Goal: Task Accomplishment & Management: Manage account settings

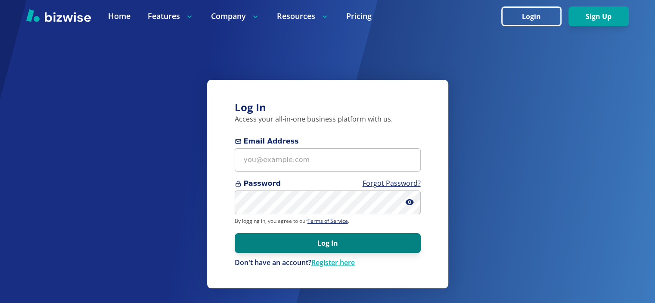
type input "[EMAIL_ADDRESS][DOMAIN_NAME]"
click at [330, 244] on button "Log In" at bounding box center [328, 243] width 186 height 20
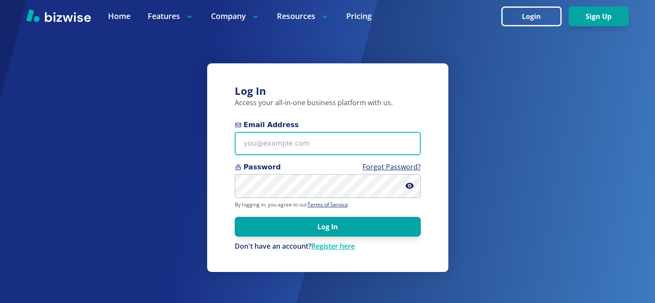
type input "[EMAIL_ADDRESS][DOMAIN_NAME]"
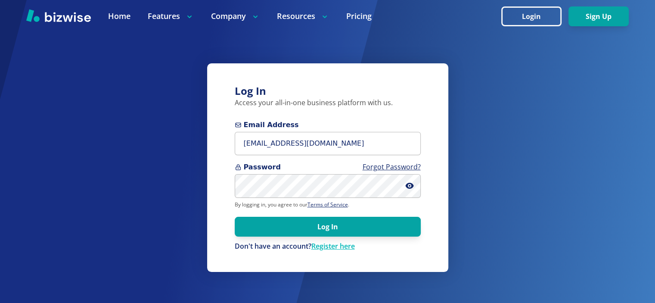
click at [323, 221] on button "Log In" at bounding box center [328, 227] width 186 height 20
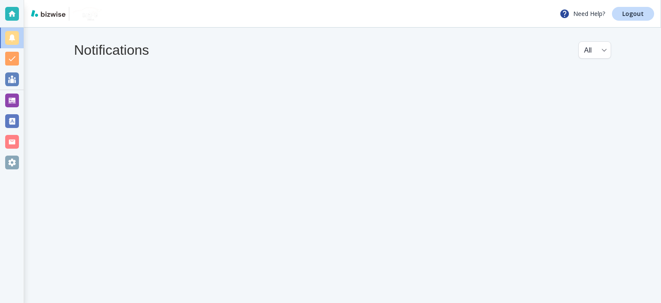
click at [350, 3] on div "Need Help? Logout" at bounding box center [342, 14] width 637 height 28
click at [351, 3] on div "Need Help? Logout" at bounding box center [342, 14] width 637 height 28
click at [351, 4] on div "Need Help? Logout" at bounding box center [342, 14] width 637 height 28
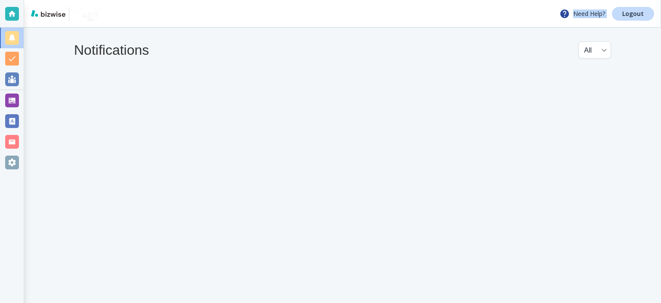
click at [351, 4] on div "Need Help? Logout" at bounding box center [342, 14] width 637 height 28
drag, startPoint x: 442, startPoint y: 16, endPoint x: 380, endPoint y: 16, distance: 62.0
click at [380, 16] on div "Need Help? Logout" at bounding box center [342, 14] width 637 height 28
click at [379, 16] on div "Need Help? Logout" at bounding box center [342, 14] width 637 height 28
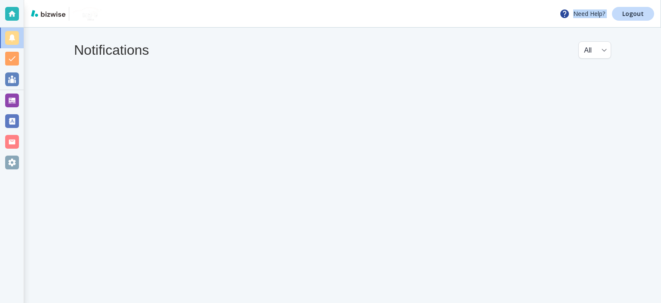
click at [379, 16] on div "Need Help? Logout" at bounding box center [342, 14] width 637 height 28
drag, startPoint x: 405, startPoint y: 14, endPoint x: 369, endPoint y: 14, distance: 35.7
click at [369, 14] on div "Need Help? Logout" at bounding box center [342, 14] width 637 height 28
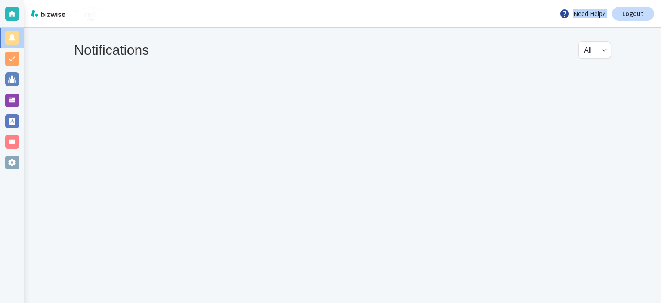
click at [369, 14] on div "Need Help? Logout" at bounding box center [342, 14] width 637 height 28
click at [439, 19] on div "Need Help? Logout" at bounding box center [342, 14] width 637 height 28
click at [12, 100] on div at bounding box center [12, 100] width 14 height 14
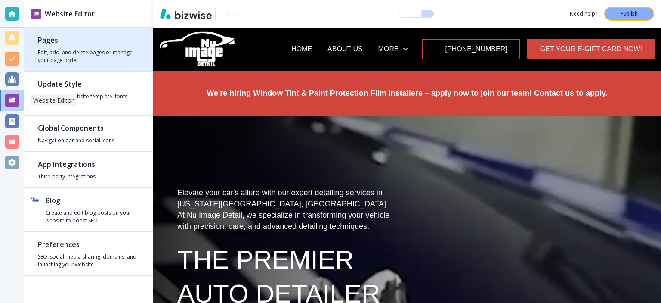
click at [61, 42] on h2 "Pages" at bounding box center [88, 40] width 101 height 10
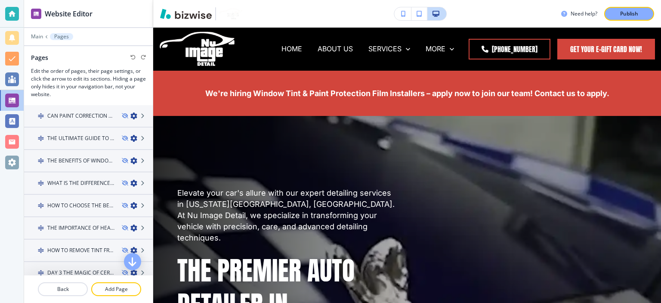
scroll to position [762, 0]
click at [141, 158] on icon at bounding box center [143, 160] width 5 height 5
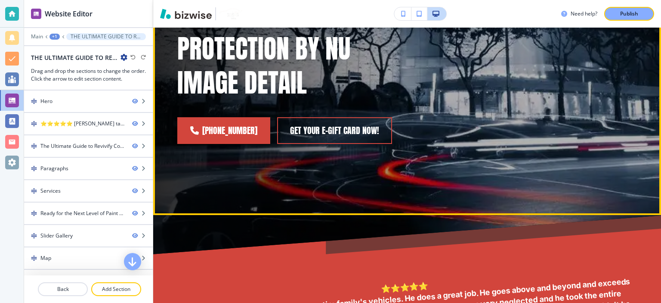
scroll to position [100, 0]
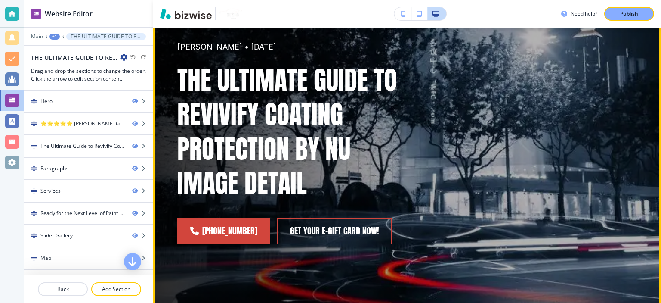
click at [245, 99] on h1 "THE ULTIMATE GUIDE TO REVIVIFY COATING PROTECTION BY NU IMAGE DETAIL" at bounding box center [287, 131] width 220 height 137
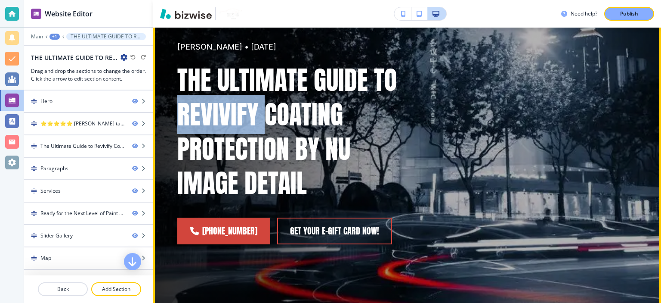
click at [245, 99] on h1 "THE ULTIMATE GUIDE TO REVIVIFY COATING PROTECTION BY NU IMAGE DETAIL" at bounding box center [287, 131] width 220 height 137
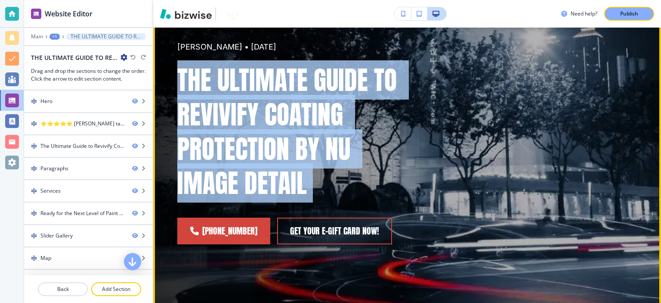
click at [245, 99] on h1 "THE ULTIMATE GUIDE TO REVIVIFY COATING PROTECTION BY NU IMAGE DETAIL" at bounding box center [287, 131] width 220 height 137
copy div "THE ULTIMATE GUIDE TO REVIVIFY COATING PROTECTION BY NU IMAGE DETAIL (757) 689-…"
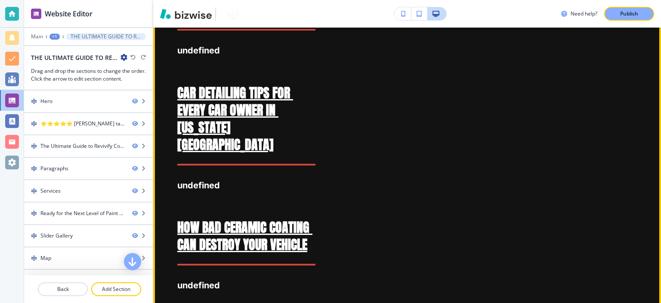
scroll to position [1506, 0]
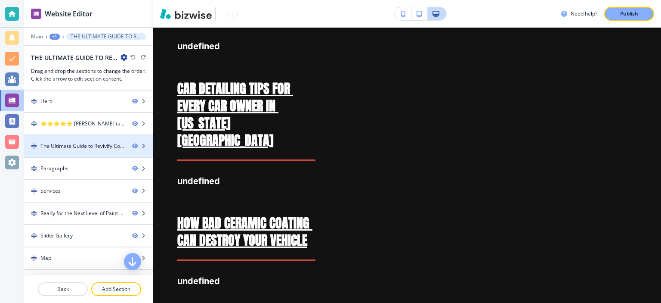
click at [99, 146] on div "The Ultimate Guide to Revivify Coating Protection by Nu Image Detail" at bounding box center [82, 146] width 85 height 8
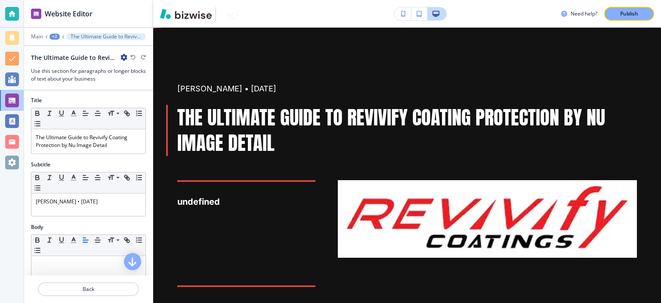
scroll to position [0, 0]
click at [10, 98] on div at bounding box center [12, 100] width 14 height 14
click at [54, 37] on div "+2" at bounding box center [54, 37] width 10 height 6
click at [76, 44] on button "Pages" at bounding box center [76, 50] width 55 height 15
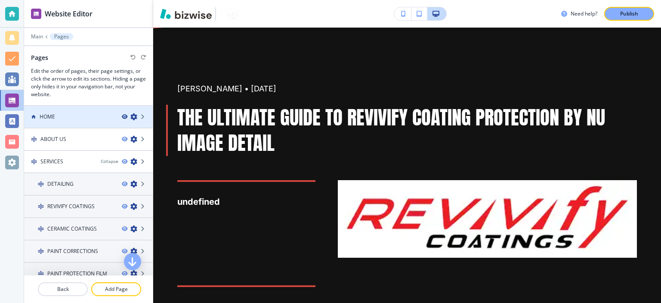
click at [122, 117] on icon "button" at bounding box center [124, 116] width 5 height 5
click at [130, 116] on icon "button" at bounding box center [133, 116] width 7 height 7
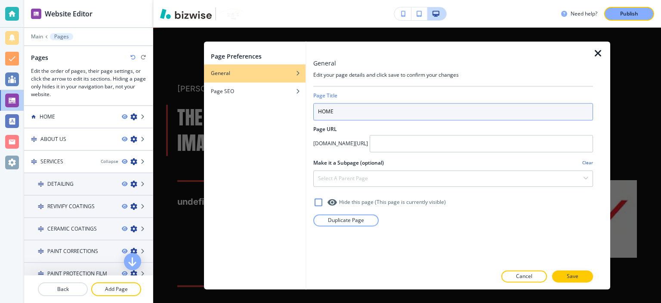
click at [330, 110] on input "HOME" at bounding box center [453, 111] width 280 height 17
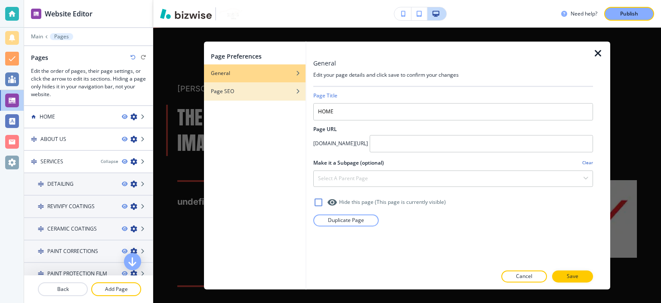
click at [246, 93] on div "Page SEO" at bounding box center [255, 91] width 102 height 8
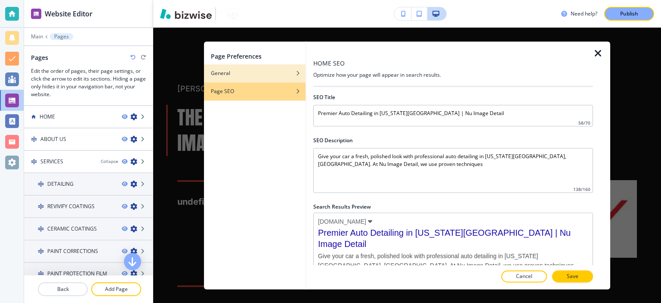
click at [249, 68] on div "button" at bounding box center [255, 66] width 102 height 5
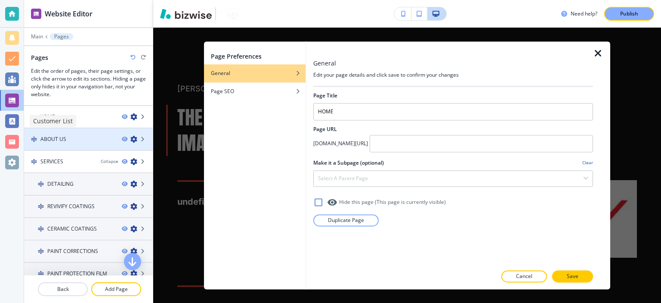
click at [43, 130] on div at bounding box center [88, 131] width 129 height 7
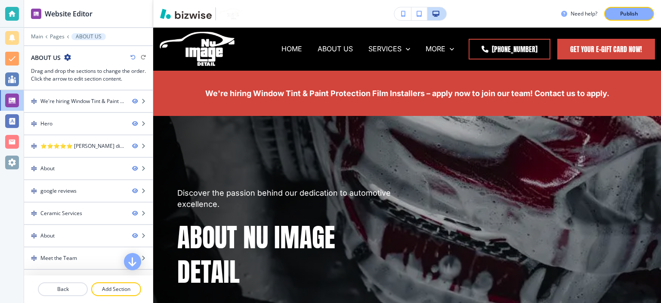
click at [138, 139] on div at bounding box center [88, 138] width 129 height 7
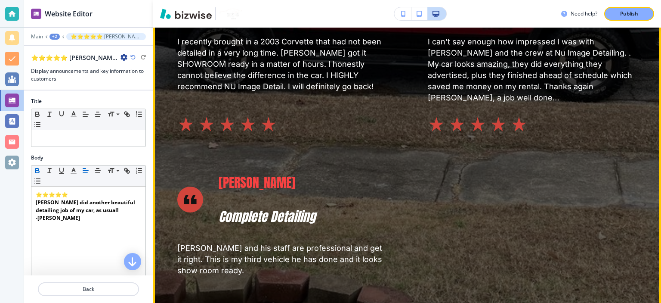
scroll to position [1419, 0]
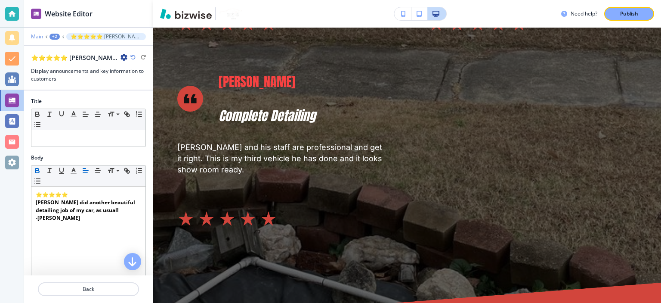
click at [37, 34] on p "Main" at bounding box center [37, 37] width 12 height 6
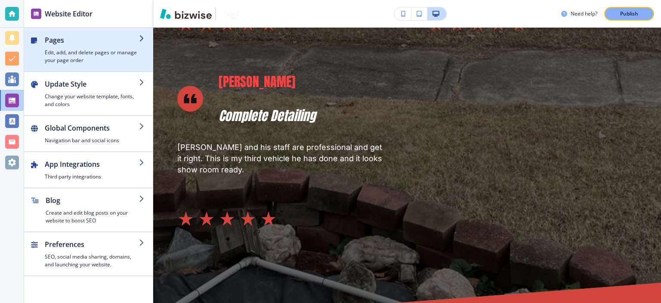
click at [82, 49] on h4 "Edit, add, and delete pages or manage your page order" at bounding box center [92, 56] width 94 height 15
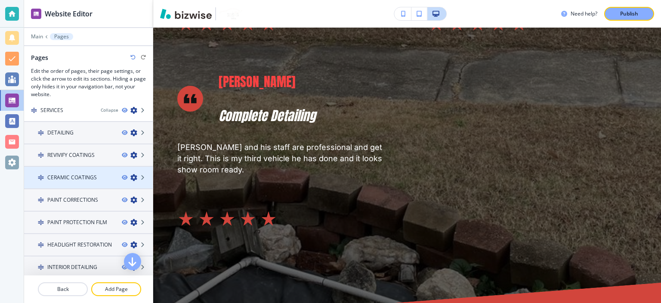
scroll to position [0, 0]
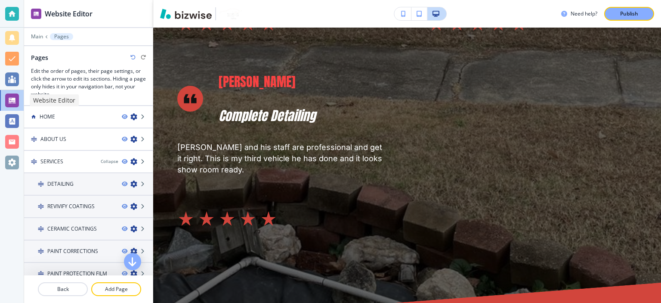
click at [19, 95] on div at bounding box center [12, 100] width 14 height 14
click at [39, 33] on div "Main Pages" at bounding box center [88, 36] width 115 height 7
click at [39, 37] on p "Main" at bounding box center [37, 37] width 12 height 6
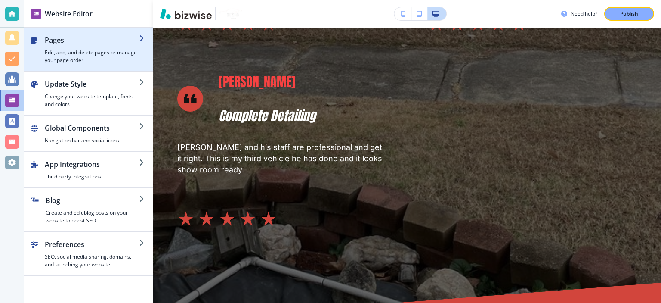
click at [78, 44] on h2 "Pages" at bounding box center [92, 40] width 94 height 10
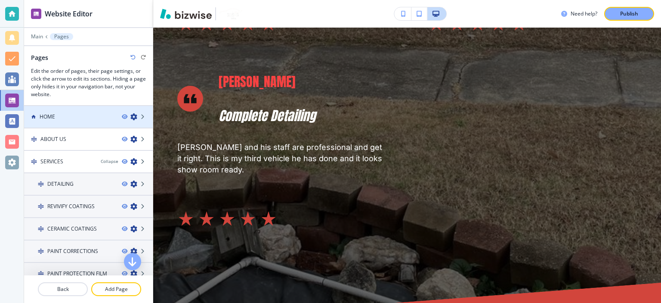
click at [63, 118] on div "HOME" at bounding box center [69, 117] width 91 height 8
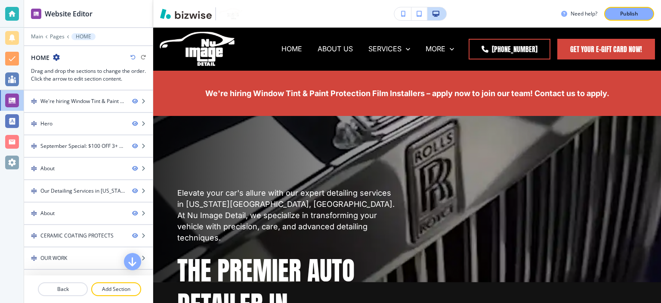
click at [403, 15] on icon "button" at bounding box center [403, 14] width 5 height 6
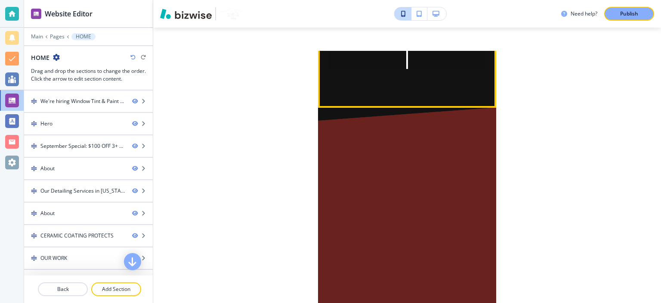
scroll to position [3816, 0]
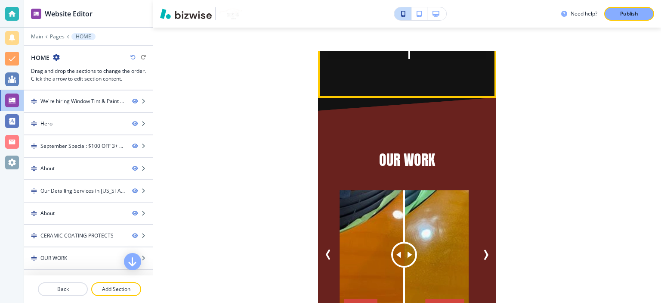
drag, startPoint x: 403, startPoint y: 82, endPoint x: 403, endPoint y: 103, distance: 21.1
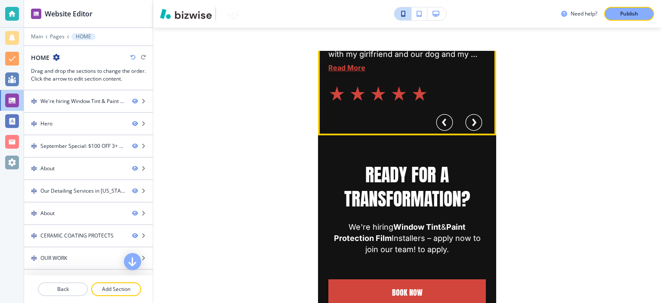
scroll to position [6528, 0]
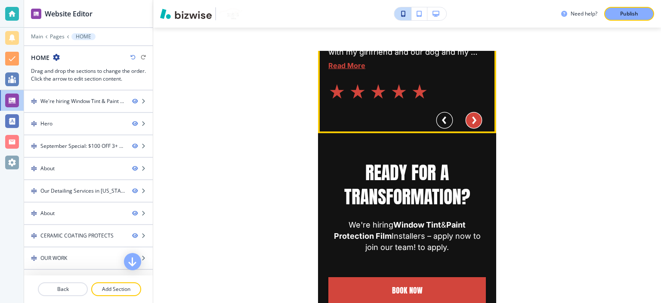
click at [471, 128] on circle "Next Slide" at bounding box center [474, 120] width 16 height 16
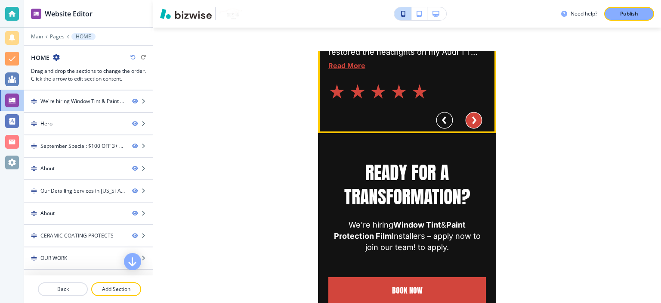
click at [471, 128] on circle "Next Slide" at bounding box center [474, 120] width 16 height 16
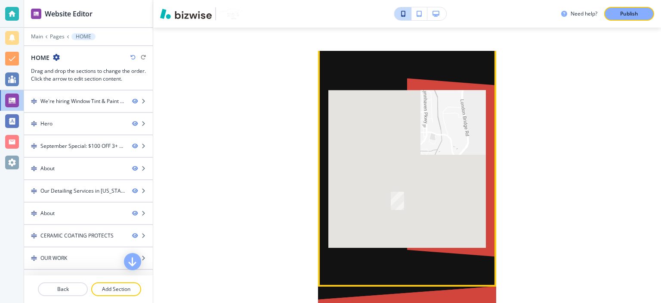
scroll to position [7331, 0]
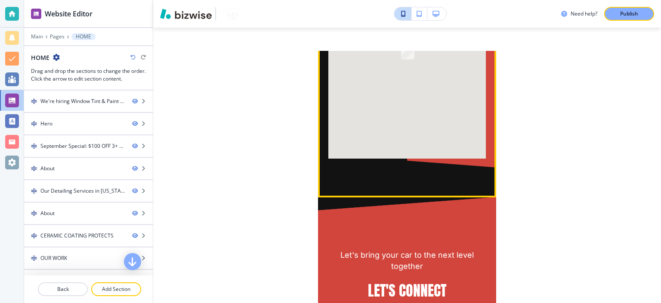
drag, startPoint x: 455, startPoint y: 155, endPoint x: 461, endPoint y: 106, distance: 49.4
click at [462, 100] on div at bounding box center [407, 80] width 158 height 158
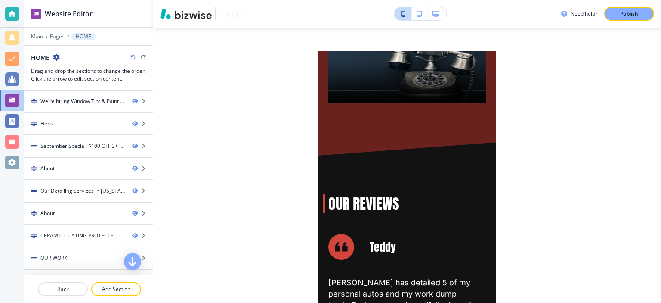
scroll to position [6126, 0]
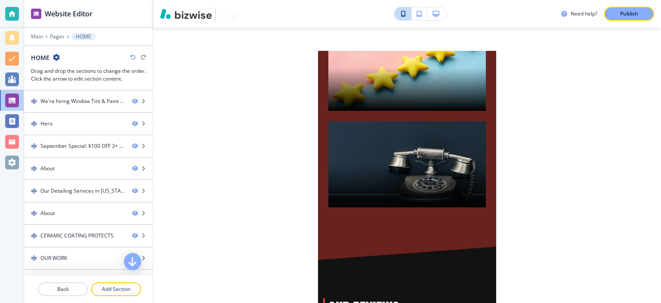
click at [55, 56] on icon "button" at bounding box center [56, 57] width 7 height 7
click at [67, 72] on p "Edit Page Settings" at bounding box center [80, 72] width 44 height 8
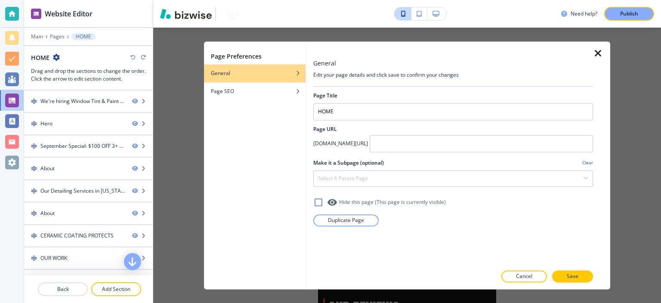
click at [345, 142] on h4 "nuimagedetail.com/" at bounding box center [340, 143] width 55 height 8
copy div "nuimagedetail.com/"
click at [58, 32] on div at bounding box center [88, 30] width 129 height 5
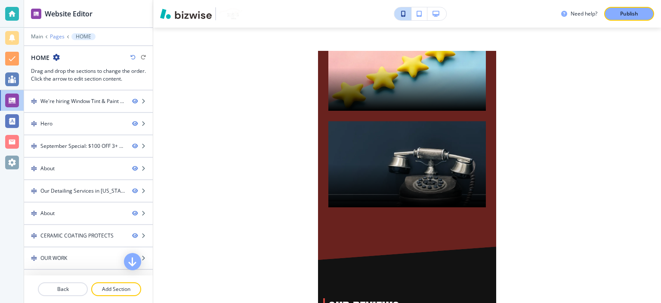
click at [56, 36] on p "Pages" at bounding box center [57, 37] width 15 height 6
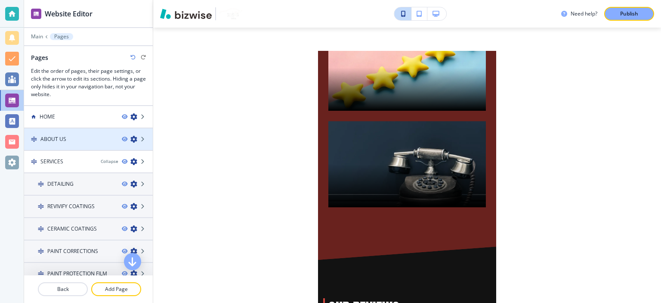
click at [68, 139] on div "ABOUT US" at bounding box center [69, 139] width 91 height 8
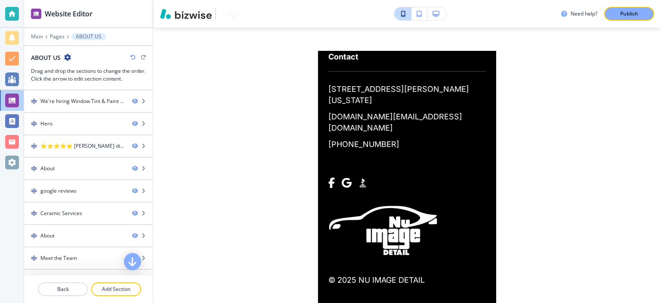
scroll to position [0, 0]
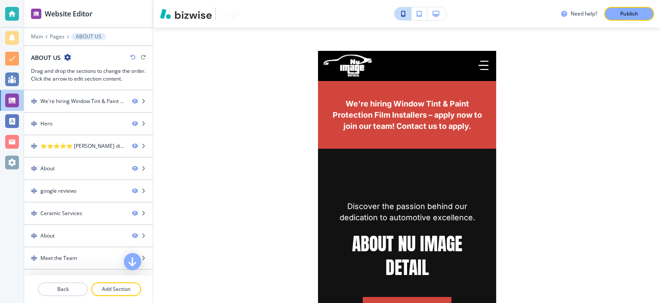
click at [65, 57] on icon "button" at bounding box center [67, 57] width 7 height 7
click at [56, 35] on p "Pages" at bounding box center [57, 37] width 15 height 6
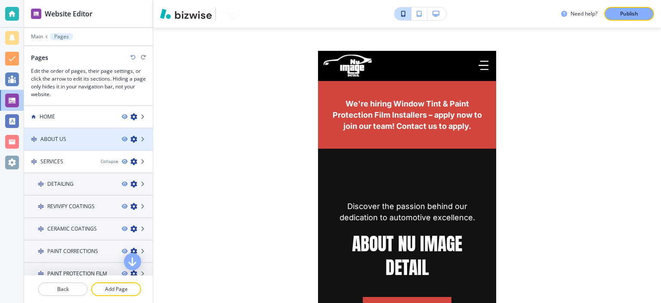
click at [130, 138] on icon "button" at bounding box center [133, 139] width 7 height 7
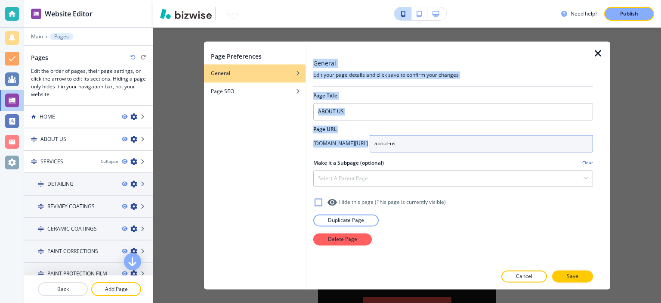
drag, startPoint x: 312, startPoint y: 143, endPoint x: 403, endPoint y: 148, distance: 91.4
click at [412, 148] on div "General Edit your page details and click save to confirm your changes Page Titl…" at bounding box center [458, 164] width 304 height 247
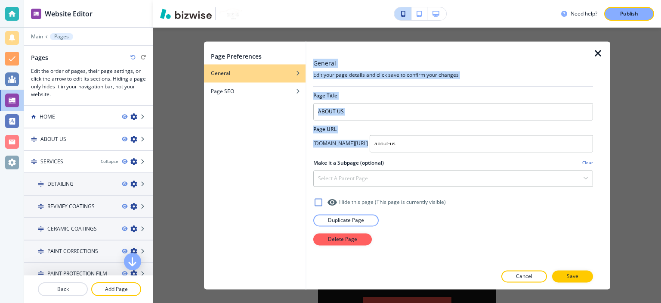
click at [348, 152] on div at bounding box center [453, 155] width 280 height 7
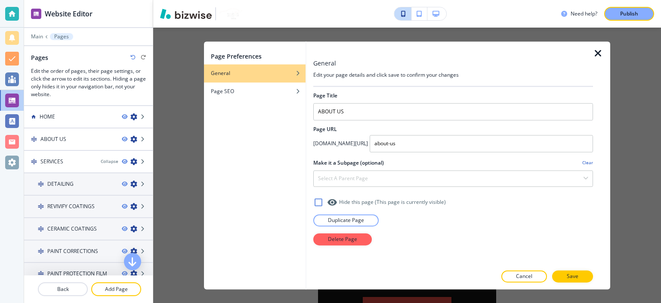
click at [346, 139] on h4 "nuimagedetail.com/" at bounding box center [340, 143] width 55 height 8
copy div "nuimagedetail.com/"
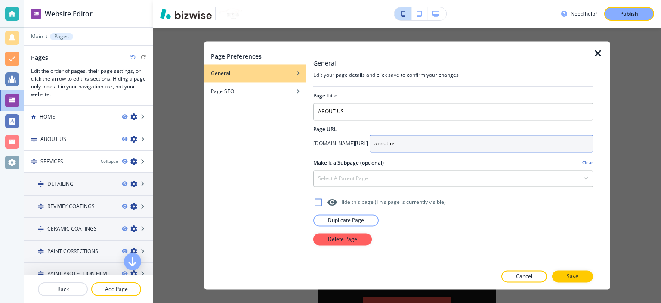
click at [411, 148] on input "about-us" at bounding box center [481, 143] width 223 height 17
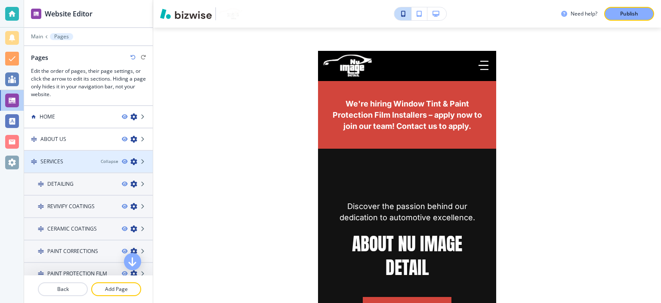
click at [130, 159] on icon "button" at bounding box center [133, 161] width 7 height 7
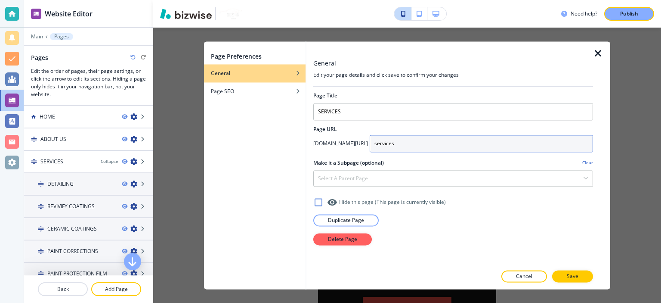
drag, startPoint x: 406, startPoint y: 144, endPoint x: 313, endPoint y: 15, distance: 159.0
click at [362, 144] on div "nuimagedetail.com/ services" at bounding box center [453, 143] width 280 height 17
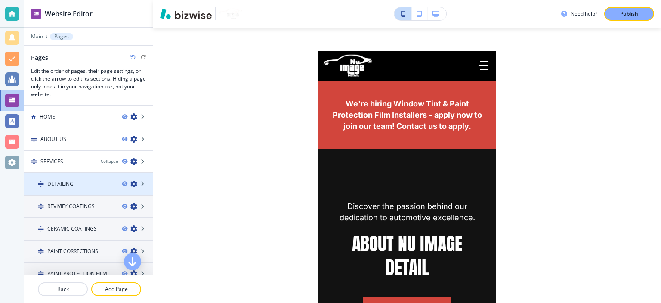
click at [130, 180] on icon "button" at bounding box center [133, 183] width 7 height 7
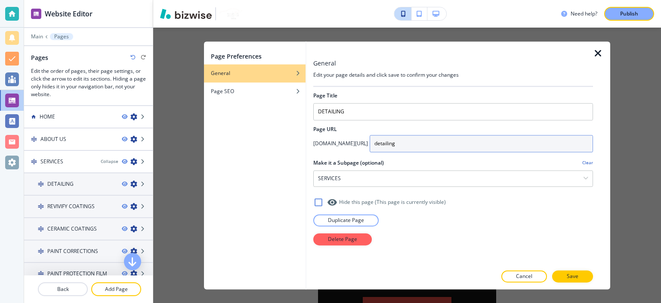
click at [390, 144] on input "detailing" at bounding box center [481, 143] width 223 height 17
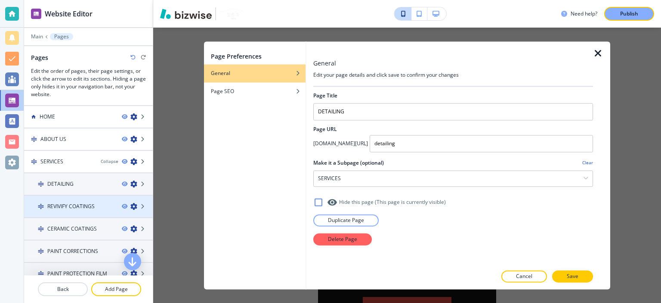
click at [130, 204] on icon "button" at bounding box center [133, 206] width 7 height 7
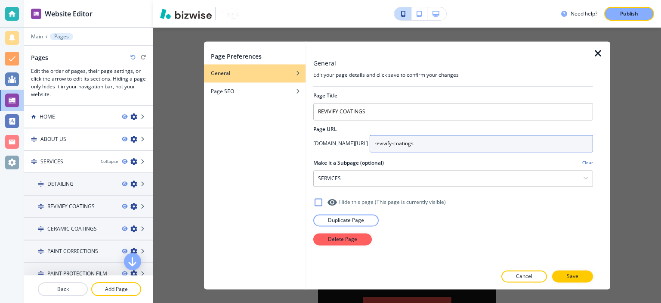
click at [417, 145] on input "revivify-coatings" at bounding box center [481, 143] width 223 height 17
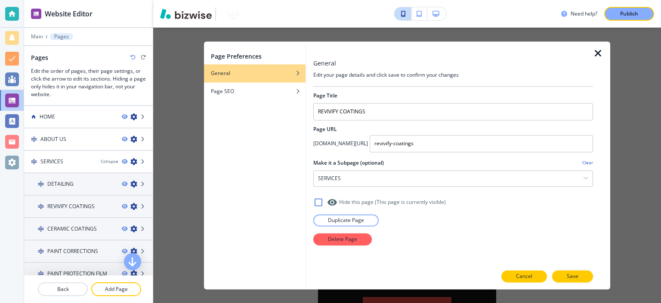
click at [535, 276] on button "Cancel" at bounding box center [524, 276] width 46 height 12
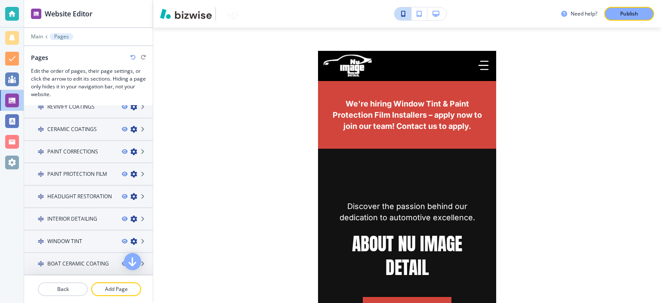
scroll to position [100, 0]
click at [130, 125] on icon "button" at bounding box center [133, 128] width 7 height 7
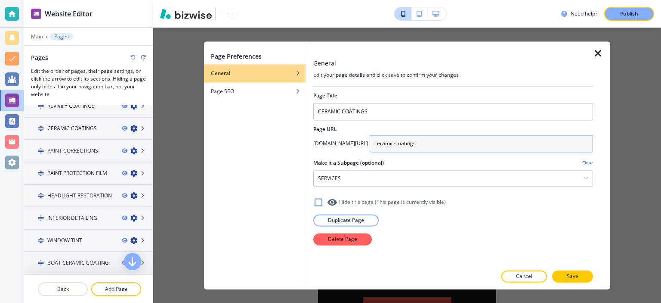
drag, startPoint x: 355, startPoint y: 145, endPoint x: 337, endPoint y: 146, distance: 18.1
click at [337, 146] on div "nuimagedetail.com/ ceramic-coatings" at bounding box center [453, 143] width 280 height 17
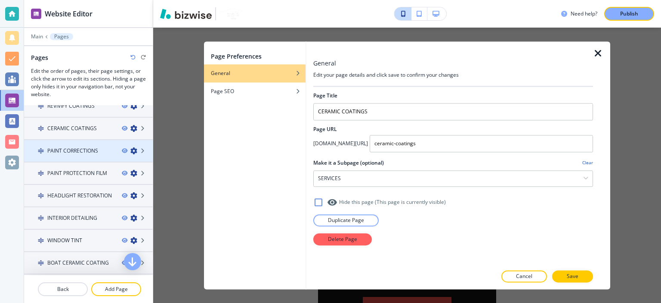
click at [130, 147] on icon "button" at bounding box center [133, 150] width 7 height 7
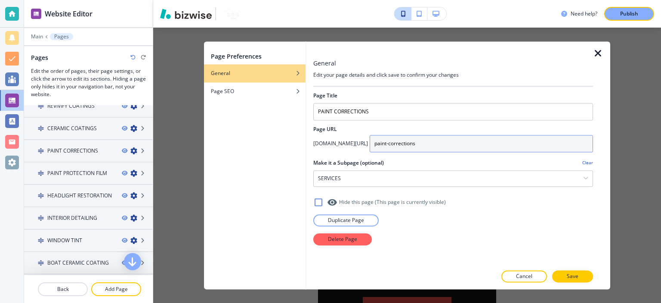
click at [389, 139] on input "paint-corrections" at bounding box center [481, 143] width 223 height 17
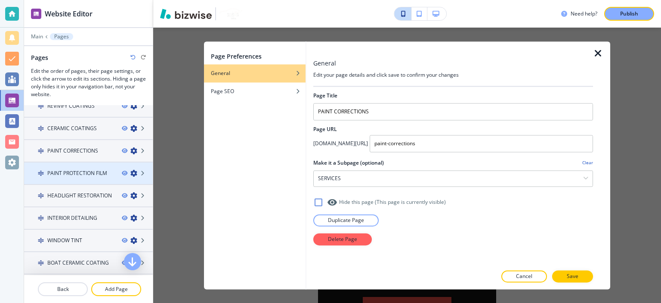
click at [130, 170] on icon "button" at bounding box center [133, 173] width 7 height 7
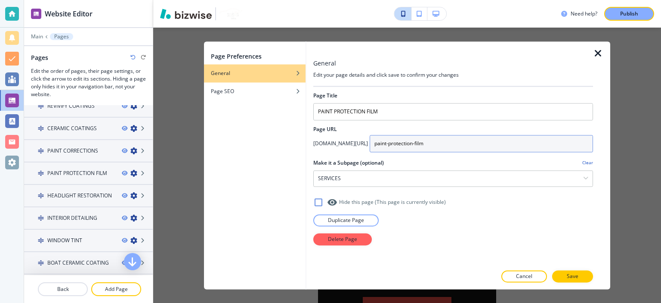
click at [446, 144] on input "paint-protection-film" at bounding box center [481, 143] width 223 height 17
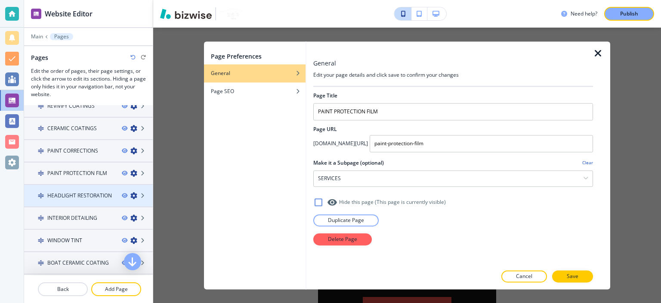
click at [130, 192] on icon "button" at bounding box center [133, 195] width 7 height 7
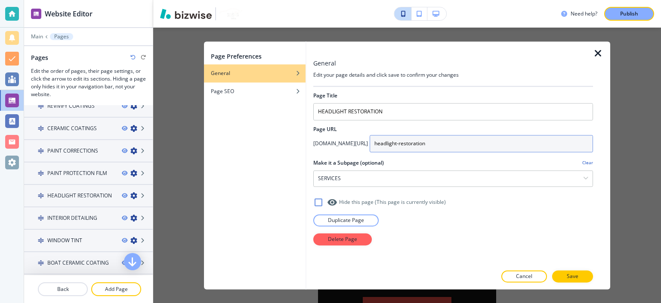
click at [399, 141] on input "headlight-restoration" at bounding box center [481, 143] width 223 height 17
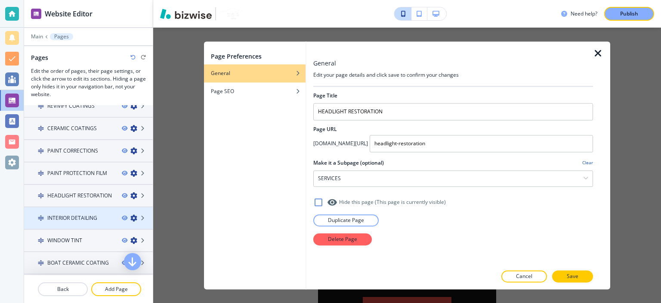
click at [130, 217] on icon "button" at bounding box center [133, 217] width 7 height 7
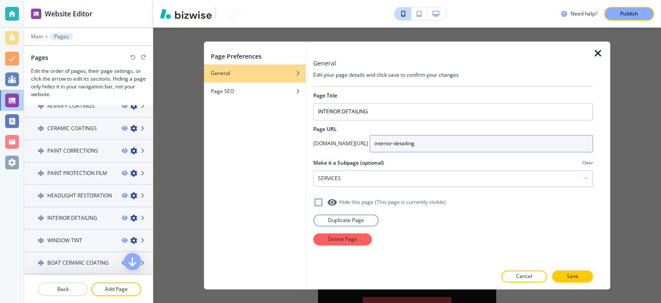
click at [405, 151] on input "interior-detailing" at bounding box center [481, 143] width 223 height 17
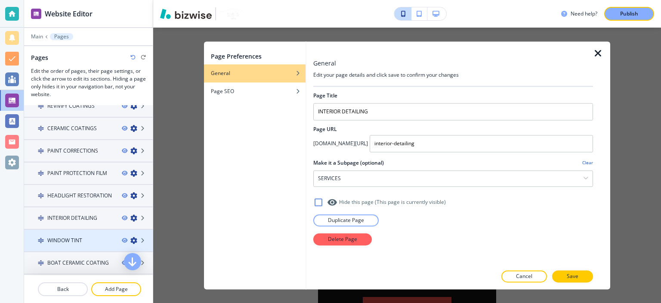
click at [130, 239] on icon "button" at bounding box center [133, 240] width 7 height 7
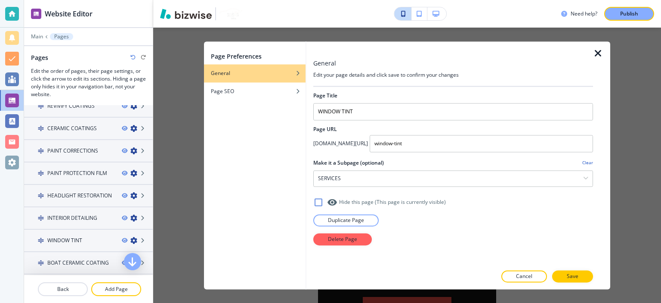
click at [390, 154] on div at bounding box center [453, 155] width 280 height 7
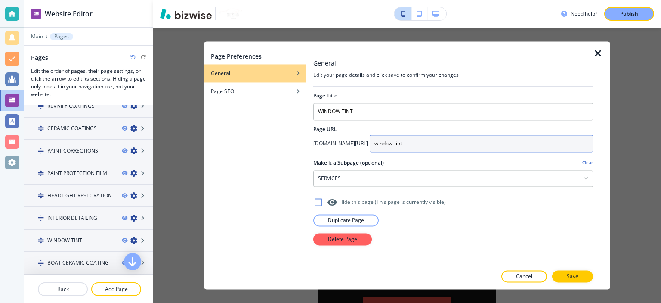
click at [393, 146] on input "window-tint" at bounding box center [481, 143] width 223 height 17
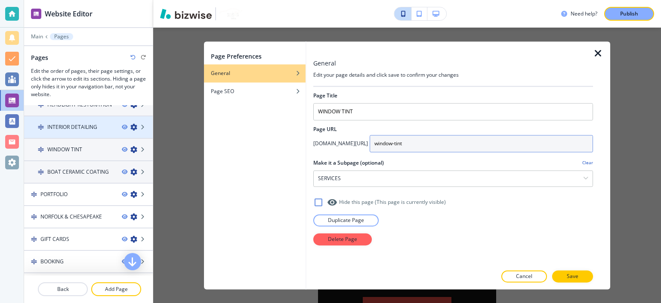
scroll to position [201, 0]
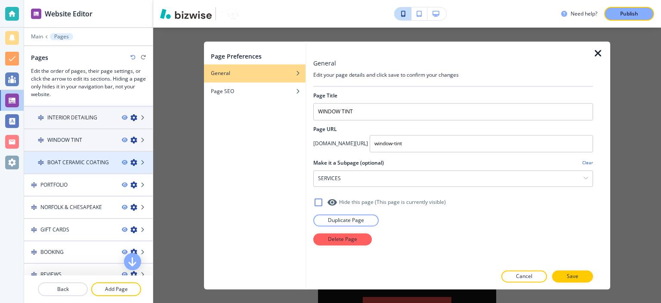
click at [130, 161] on icon "button" at bounding box center [133, 162] width 7 height 7
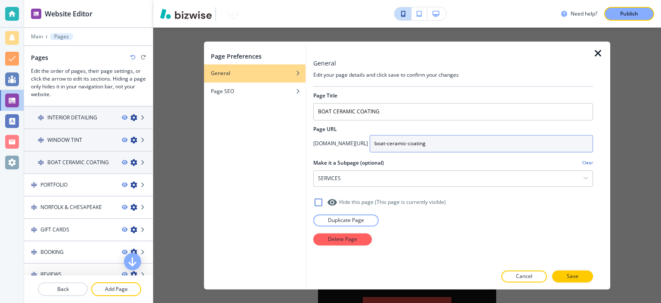
click at [418, 145] on input "boat-ceramic-coating" at bounding box center [481, 143] width 223 height 17
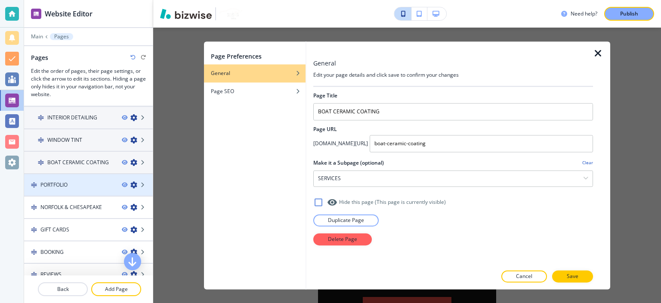
click at [130, 184] on icon "button" at bounding box center [133, 184] width 7 height 7
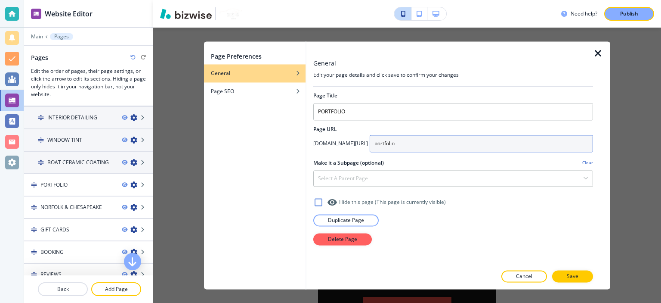
click at [417, 146] on input "portfolio" at bounding box center [481, 143] width 223 height 17
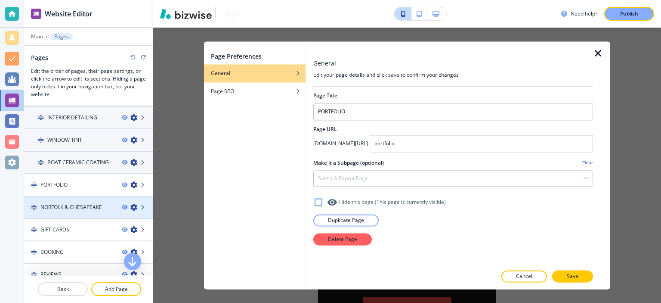
click at [130, 204] on icon "button" at bounding box center [133, 207] width 7 height 7
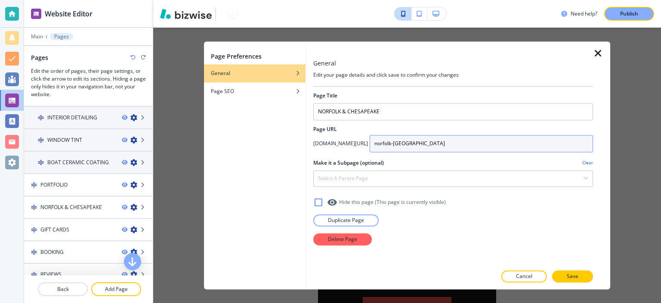
click at [406, 145] on input "norfolk-chesapeake" at bounding box center [481, 143] width 223 height 17
drag, startPoint x: 406, startPoint y: 145, endPoint x: 393, endPoint y: 144, distance: 12.5
click at [393, 144] on input "norfolk-chesapeake" at bounding box center [481, 143] width 223 height 17
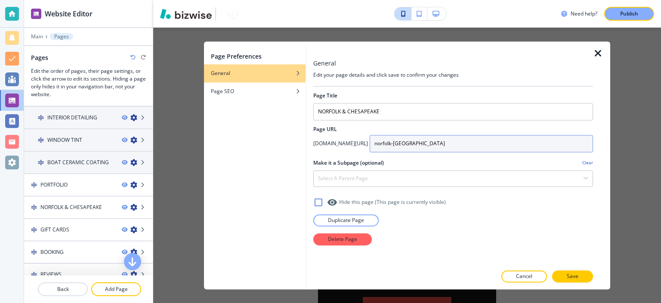
click at [393, 144] on input "norfolk-chesapeake" at bounding box center [481, 143] width 223 height 17
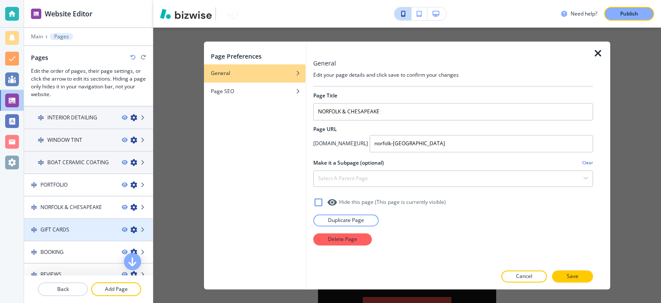
click at [130, 226] on icon "button" at bounding box center [133, 229] width 7 height 7
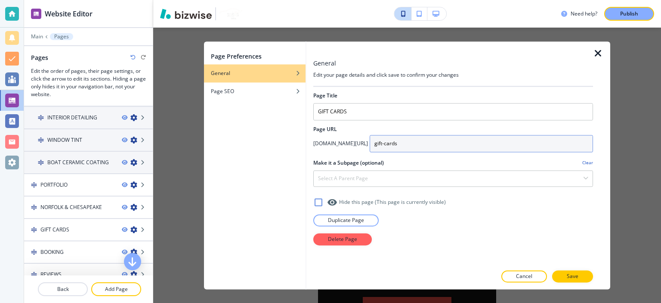
click at [415, 141] on input "gift-cards" at bounding box center [481, 143] width 223 height 17
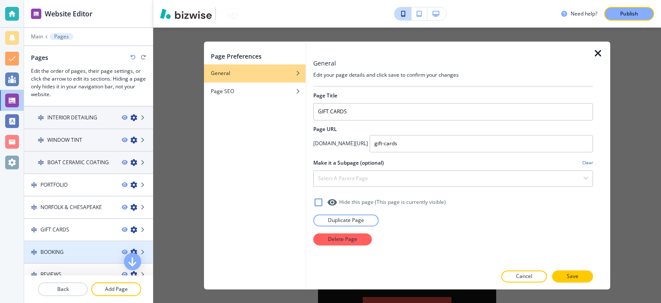
click at [130, 249] on icon "button" at bounding box center [133, 251] width 7 height 7
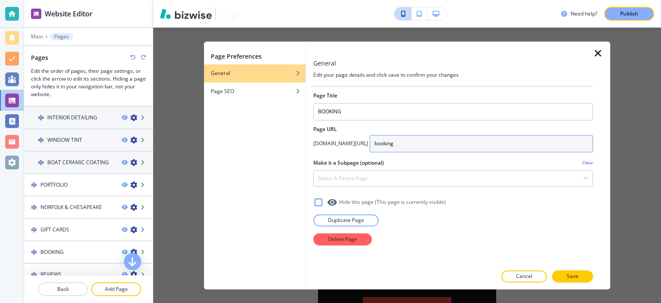
click at [378, 146] on input "booking" at bounding box center [481, 143] width 223 height 17
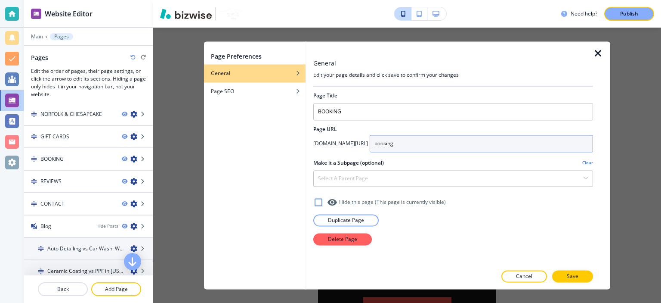
scroll to position [301, 0]
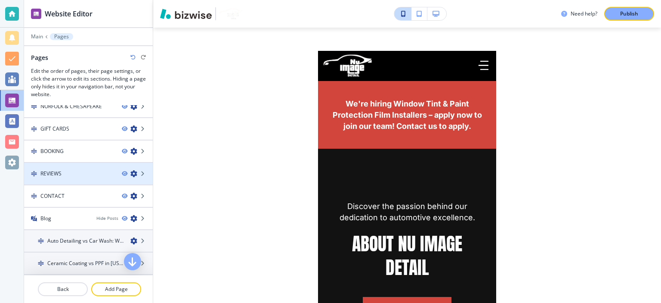
click at [130, 170] on icon "button" at bounding box center [133, 173] width 7 height 7
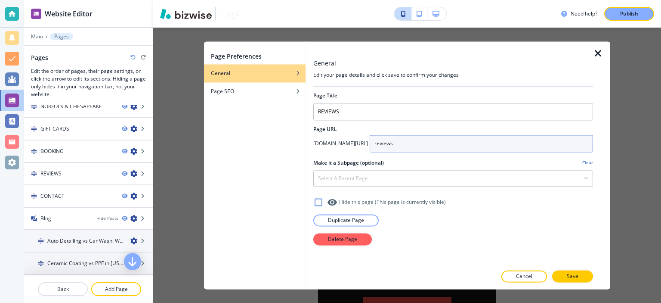
drag, startPoint x: 390, startPoint y: 144, endPoint x: 356, endPoint y: 142, distance: 34.0
click at [356, 142] on div "nuimagedetail.com/ reviews" at bounding box center [453, 143] width 280 height 17
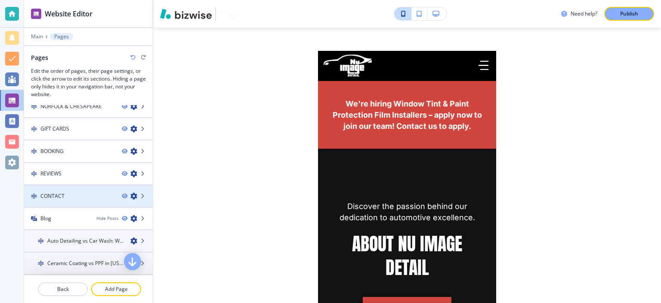
click at [130, 192] on icon "button" at bounding box center [133, 195] width 7 height 7
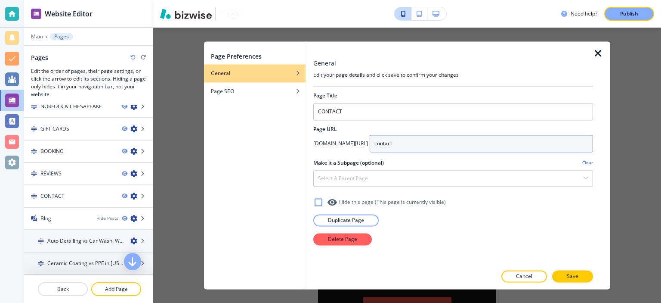
click at [396, 146] on input "contact" at bounding box center [481, 143] width 223 height 17
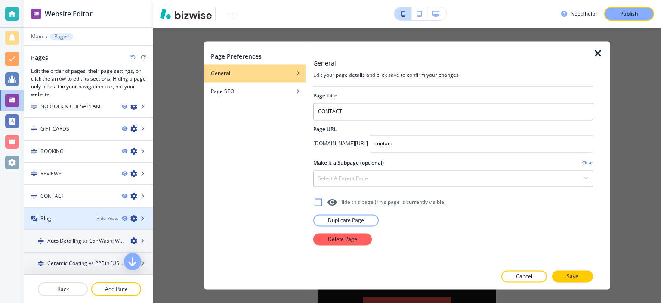
click at [130, 215] on icon "button" at bounding box center [133, 218] width 7 height 7
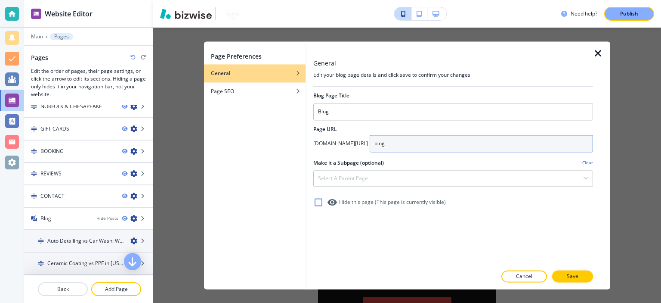
drag, startPoint x: 382, startPoint y: 150, endPoint x: 351, endPoint y: 149, distance: 31.0
click at [358, 147] on div "nuimagedetail.com/ blog" at bounding box center [453, 143] width 280 height 17
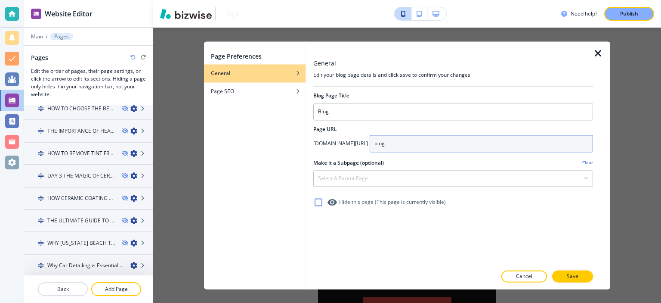
scroll to position [962, 0]
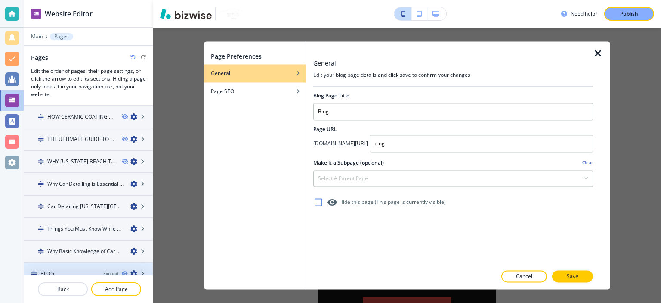
click at [130, 270] on icon "button" at bounding box center [133, 273] width 7 height 7
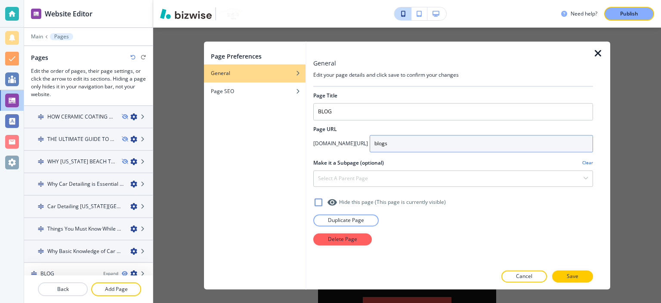
drag, startPoint x: 384, startPoint y: 141, endPoint x: 346, endPoint y: 143, distance: 38.0
click at [346, 143] on div "nuimagedetail.com/ blogs" at bounding box center [453, 143] width 280 height 17
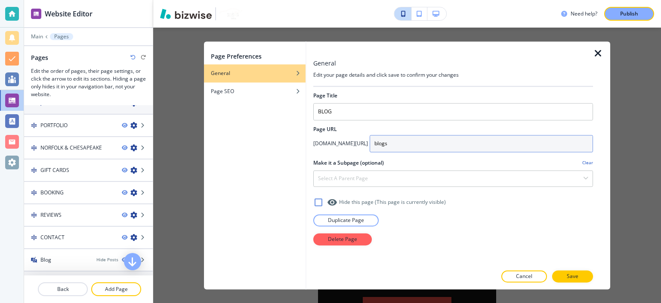
scroll to position [260, 0]
